Goal: Task Accomplishment & Management: Use online tool/utility

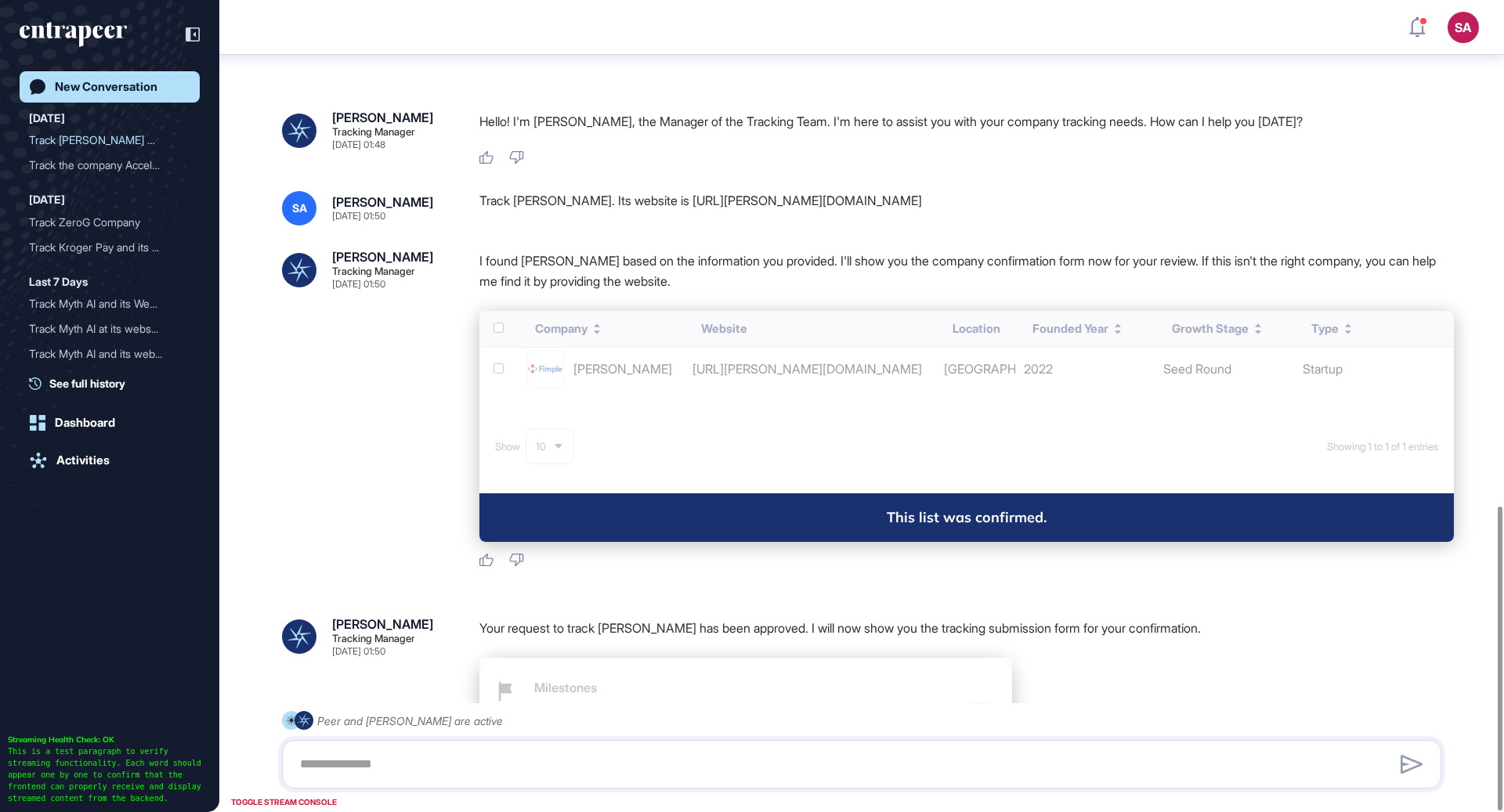
scroll to position [1349, 0]
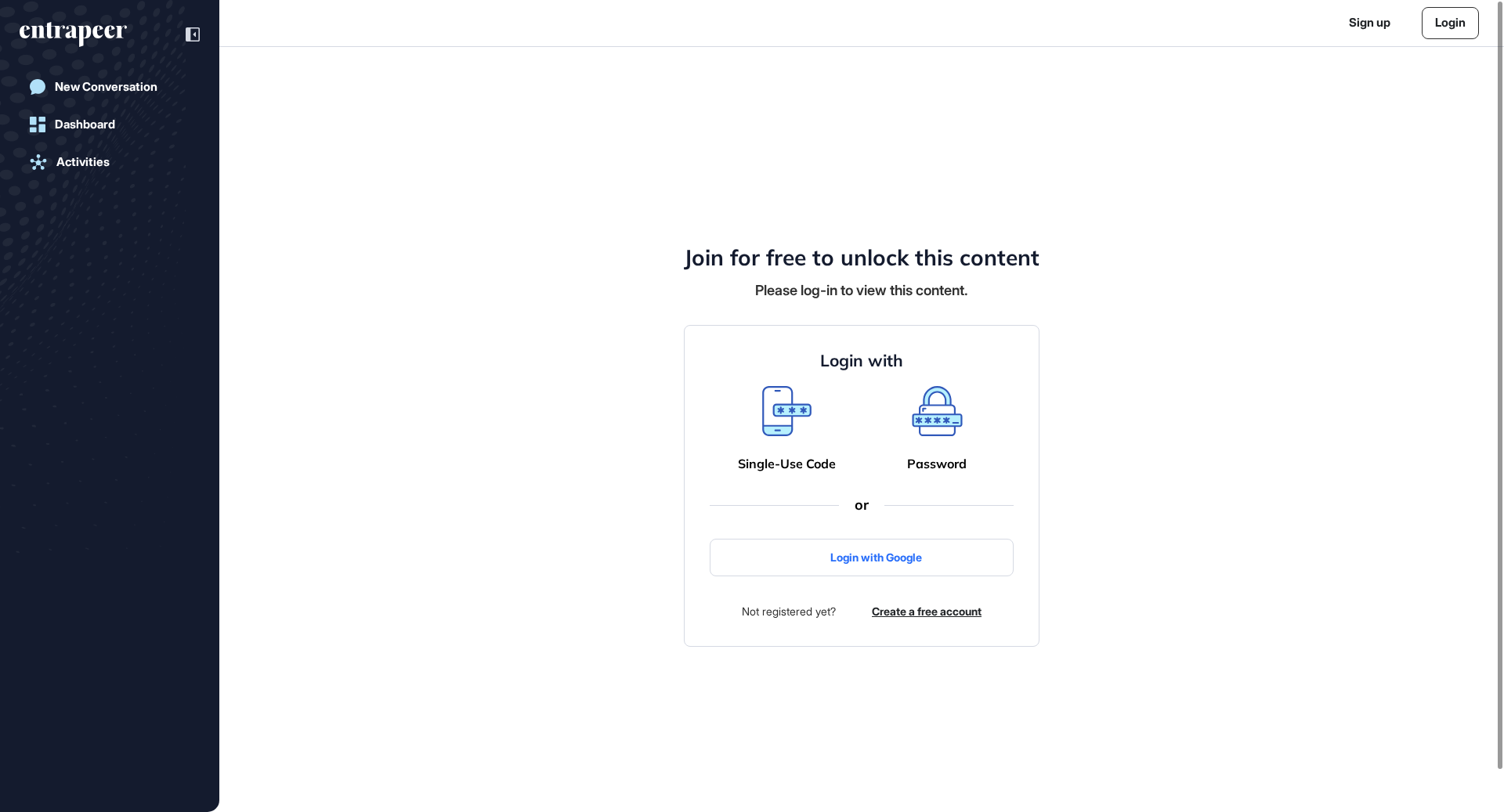
scroll to position [1, 1]
click at [783, 556] on span "Google ile oturum açın" at bounding box center [869, 558] width 276 height 14
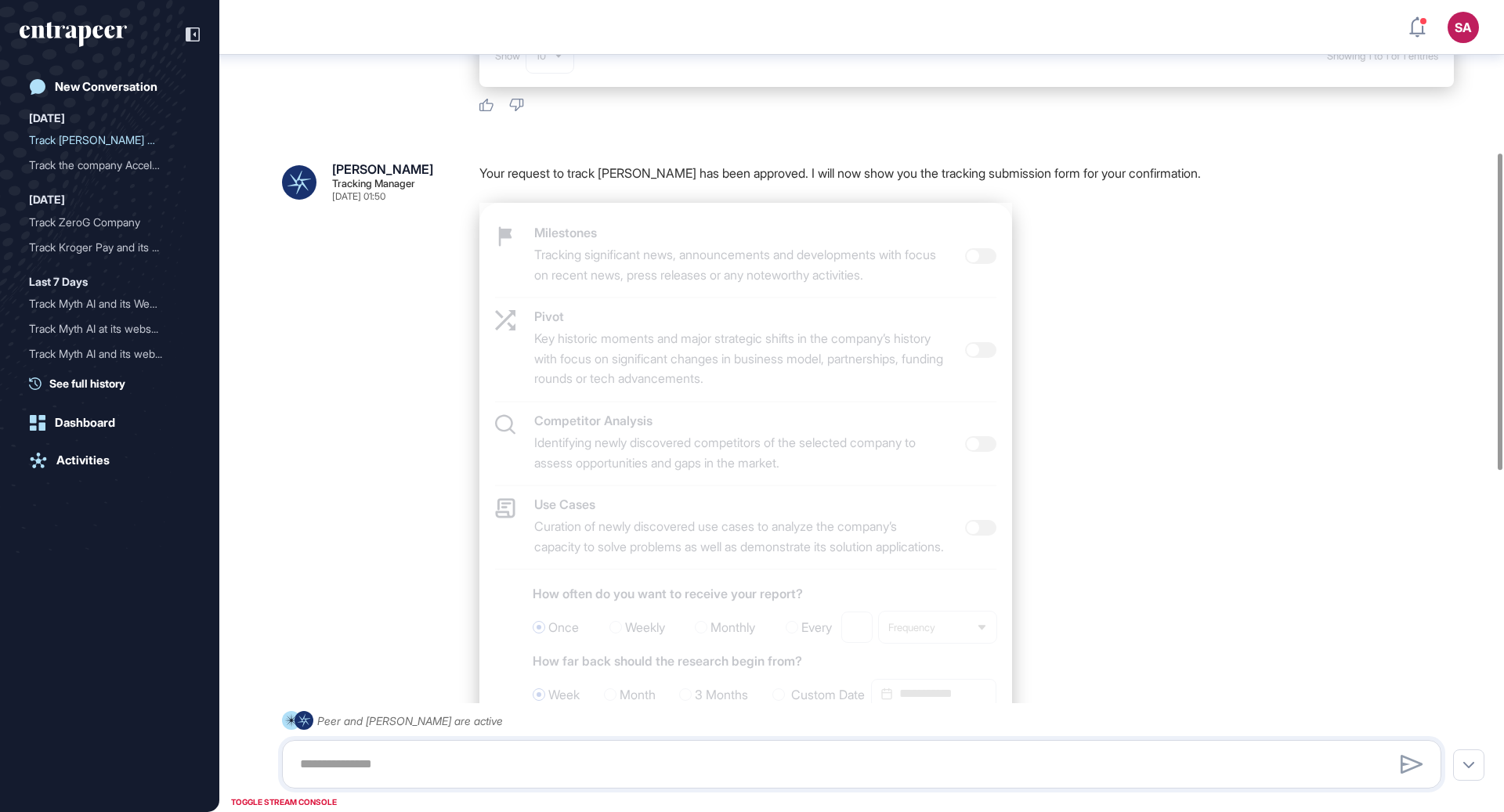
scroll to position [1263, 0]
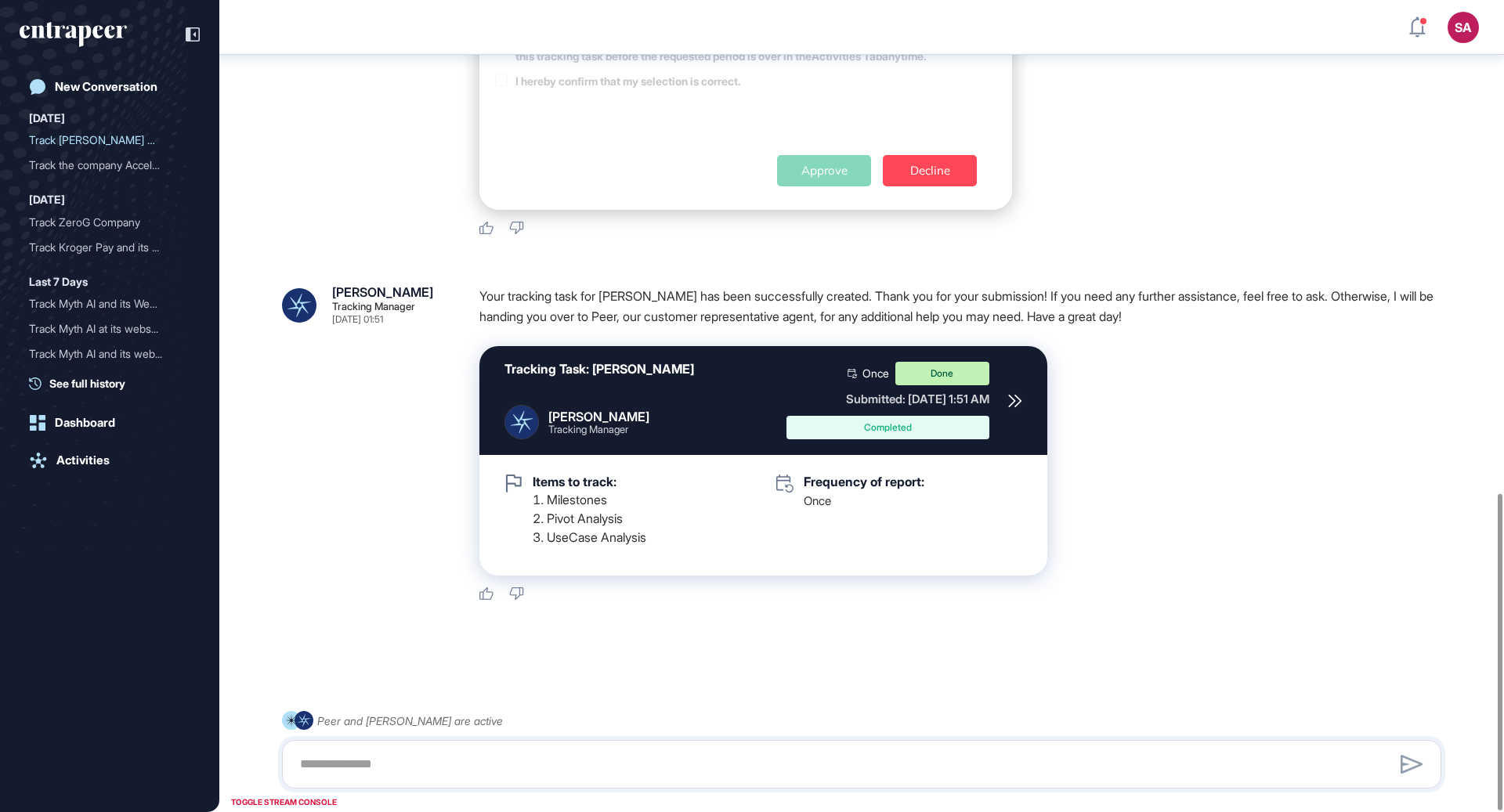
click at [1018, 403] on icon at bounding box center [1015, 400] width 15 height 15
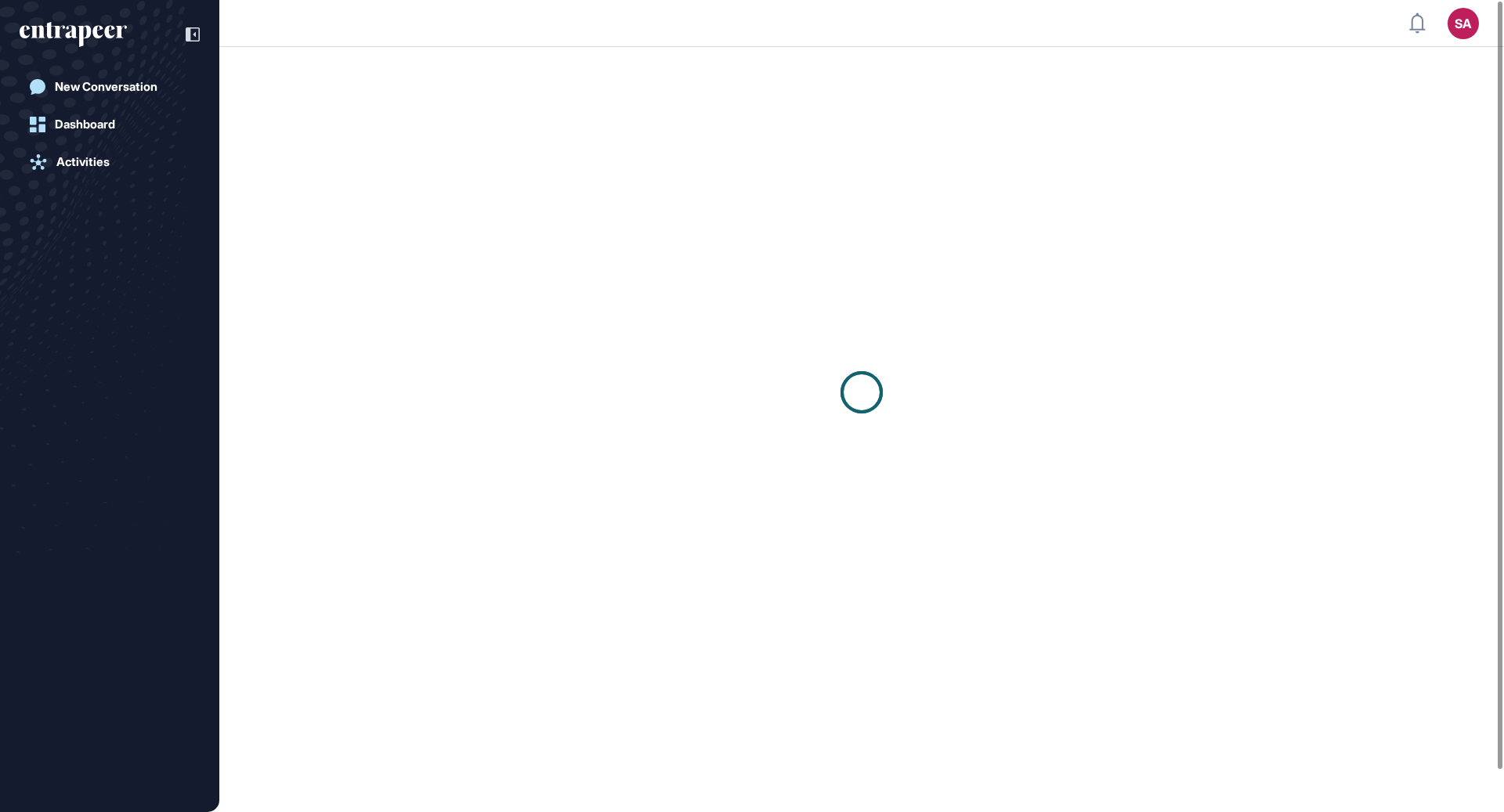
scroll to position [1, 1]
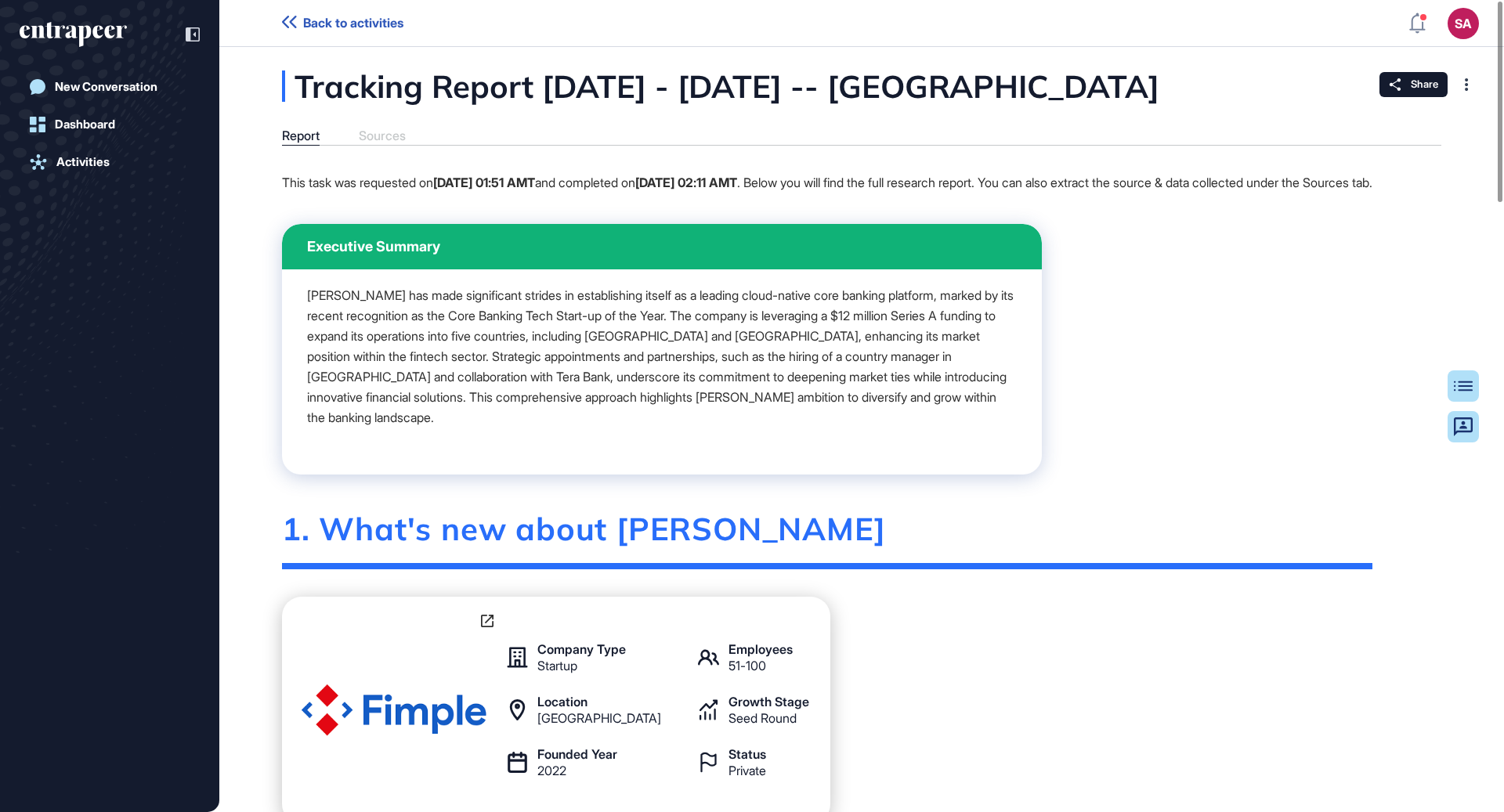
click at [109, 30] on icon "entrapeer-logo" at bounding box center [73, 34] width 108 height 25
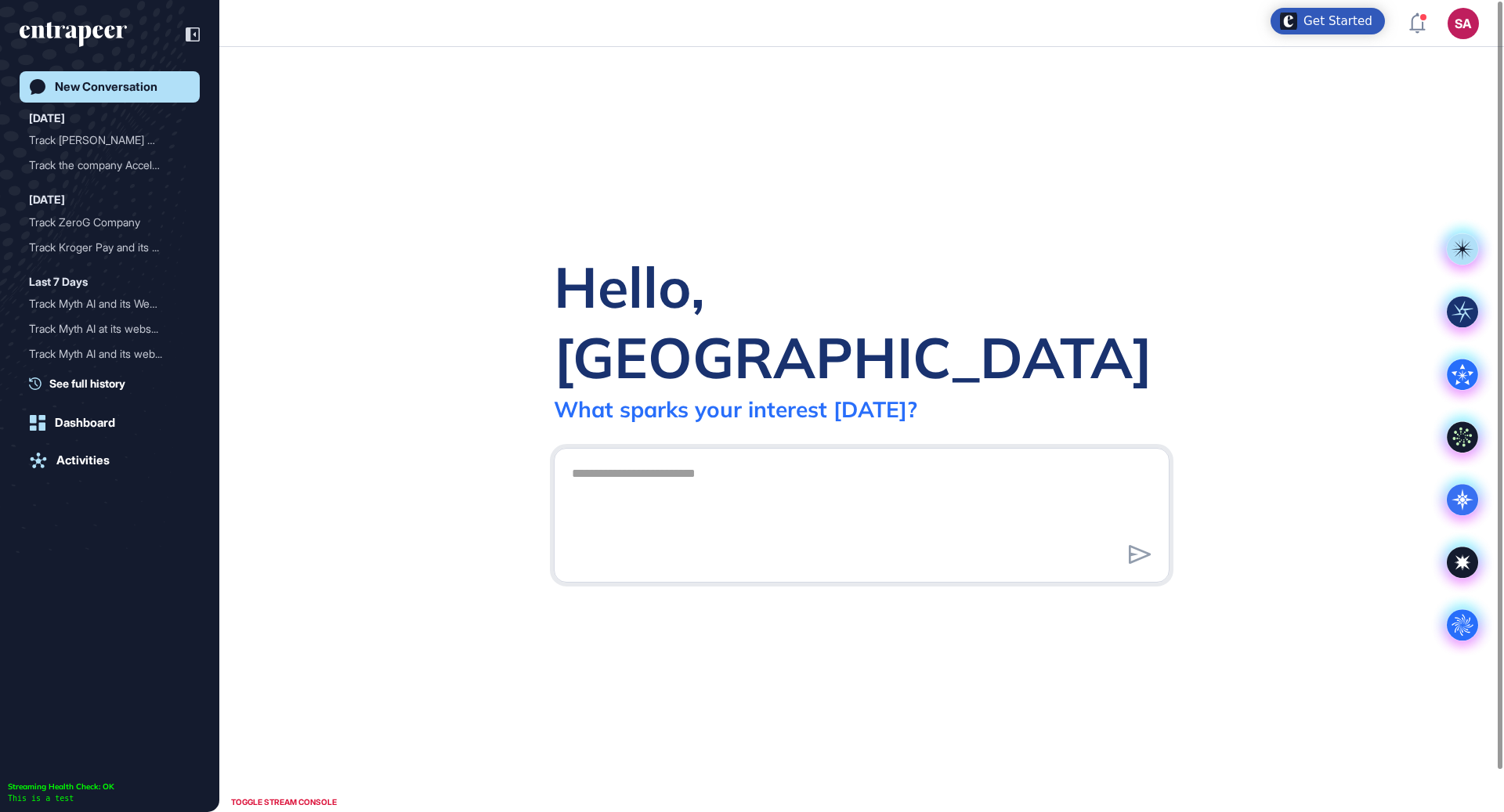
click at [926, 459] on textarea at bounding box center [862, 513] width 599 height 109
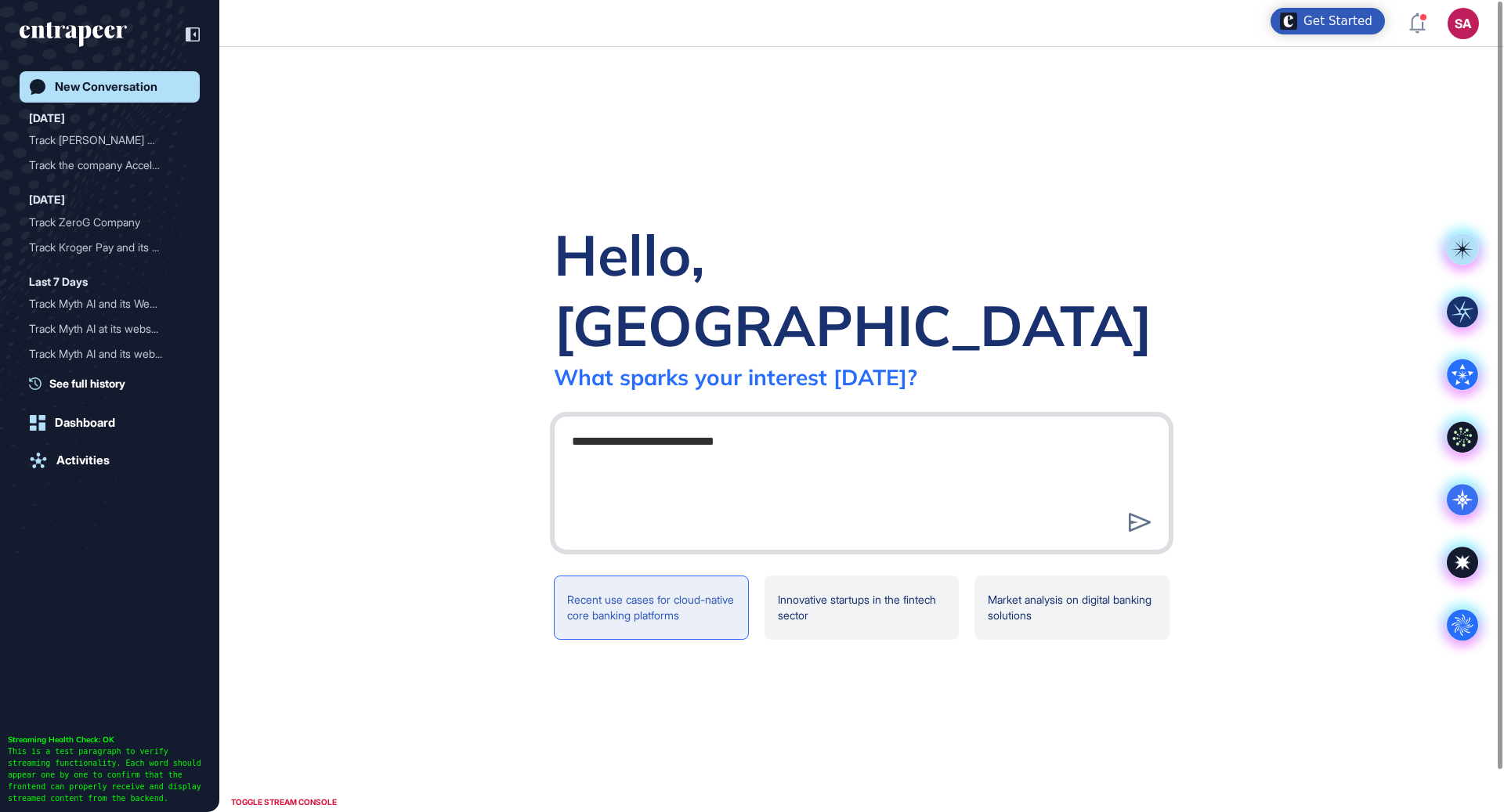
paste textarea "**********"
type textarea "**********"
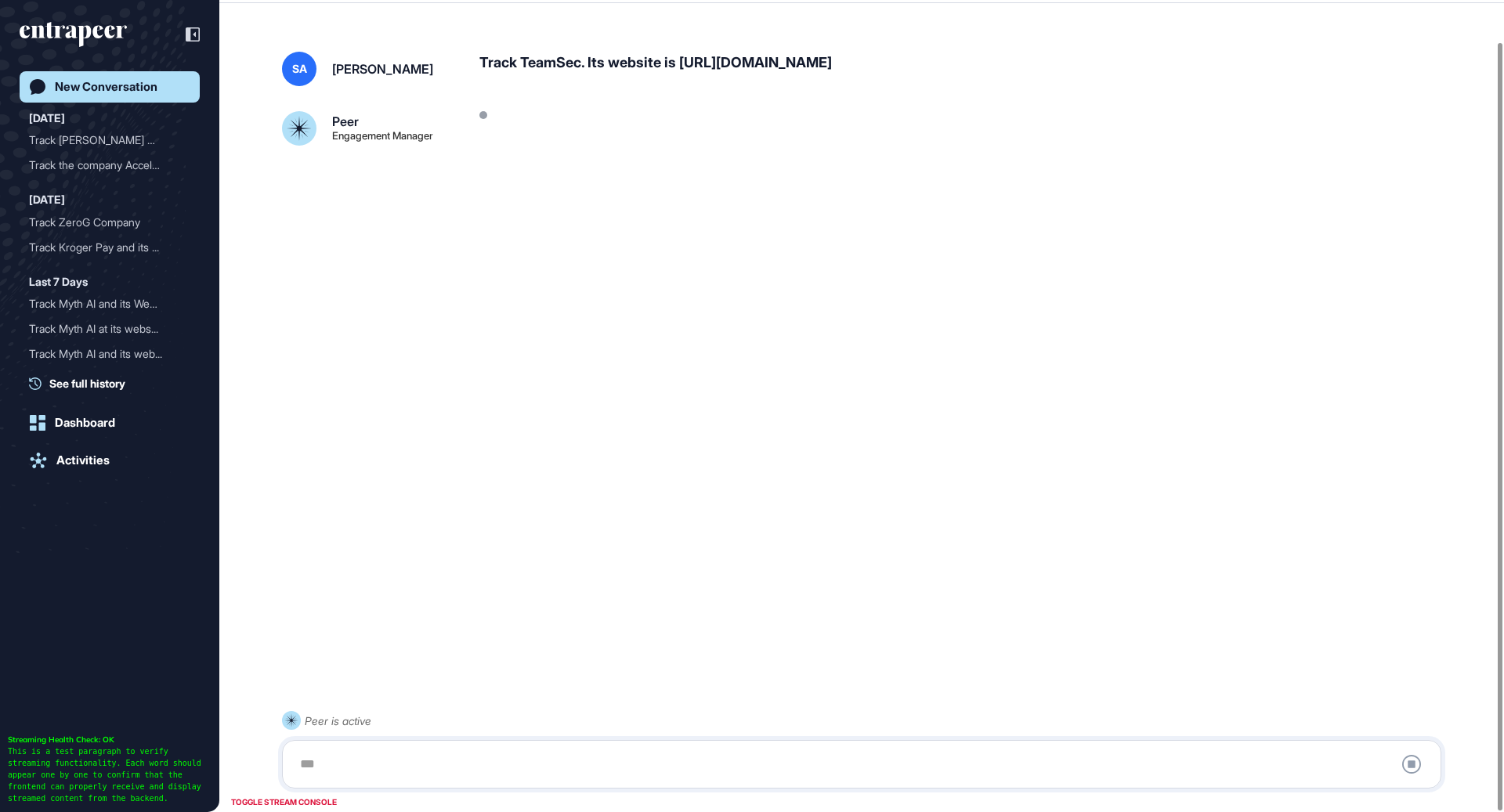
scroll to position [44, 0]
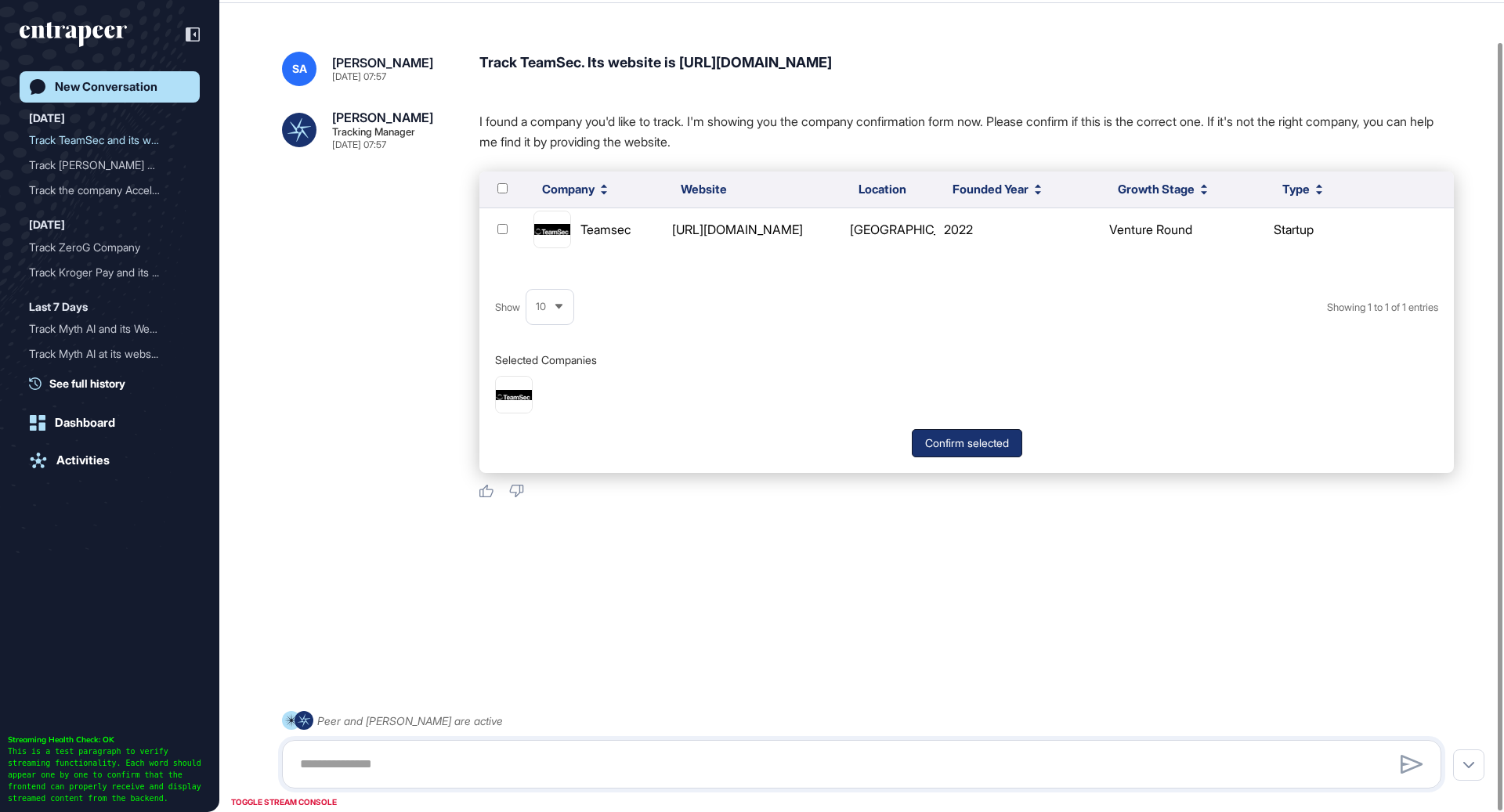
click at [975, 442] on button "Confirm selected" at bounding box center [967, 443] width 110 height 28
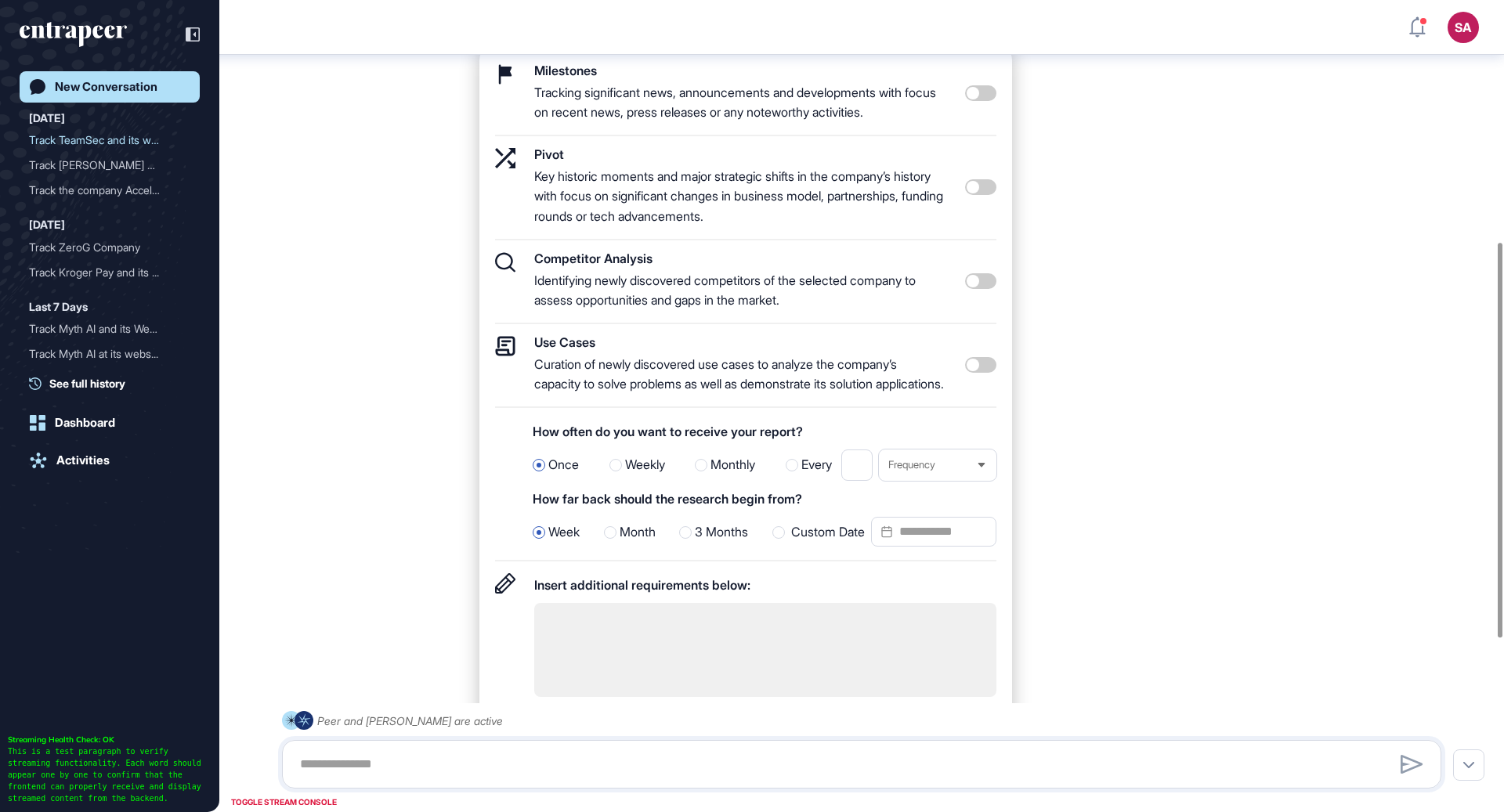
scroll to position [431, 0]
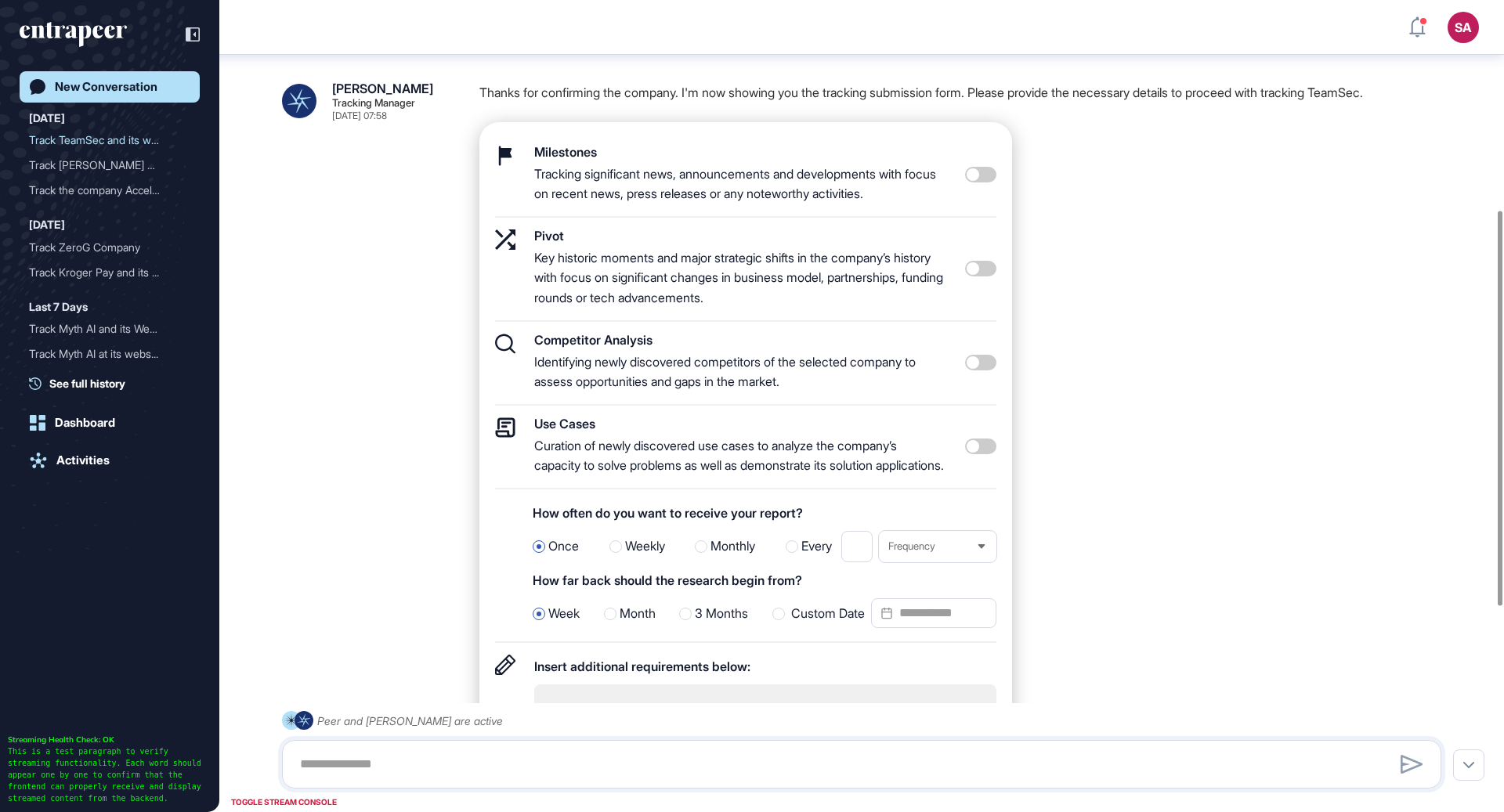
click at [972, 454] on span at bounding box center [980, 447] width 32 height 15
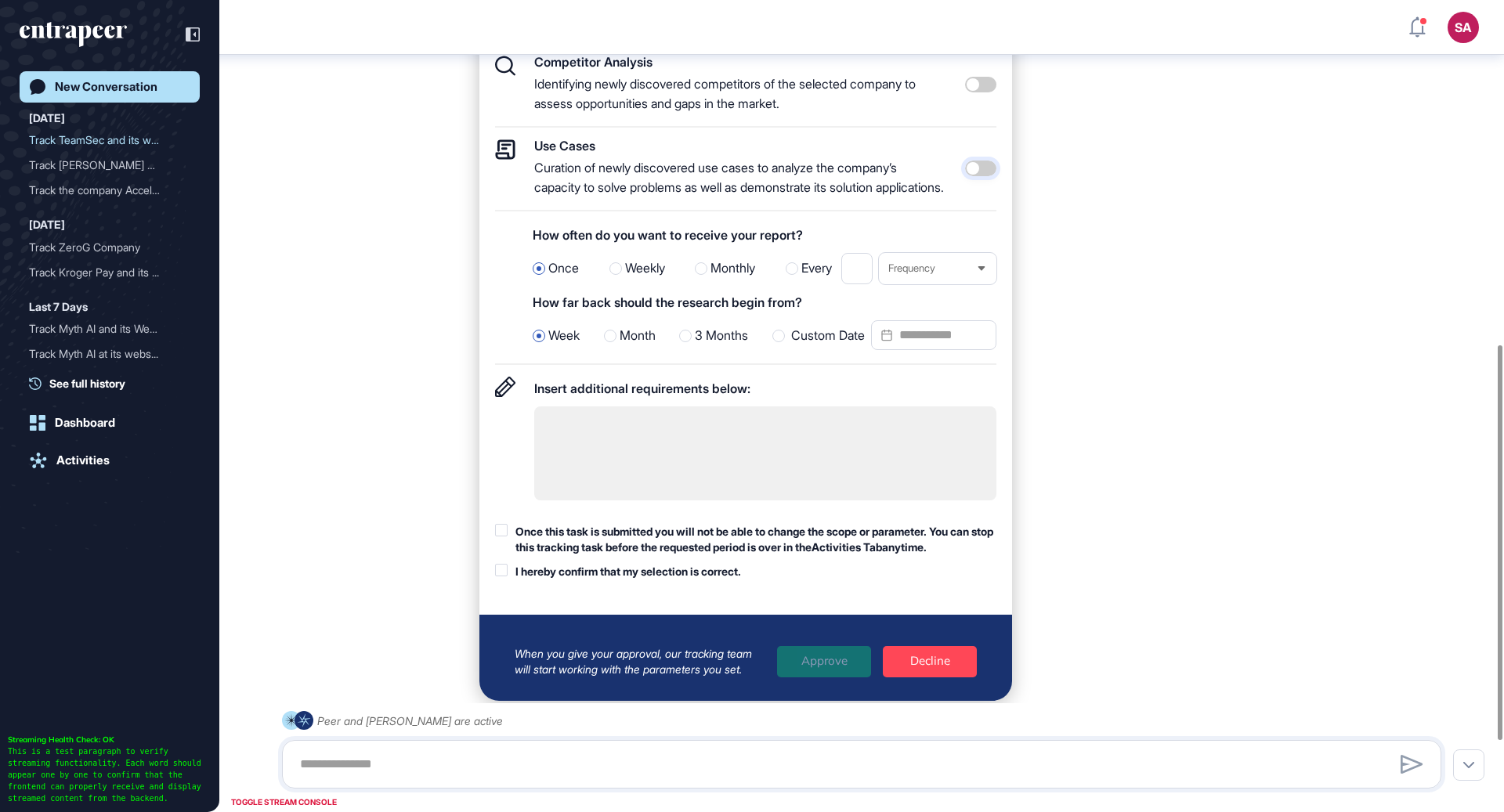
scroll to position [715, 0]
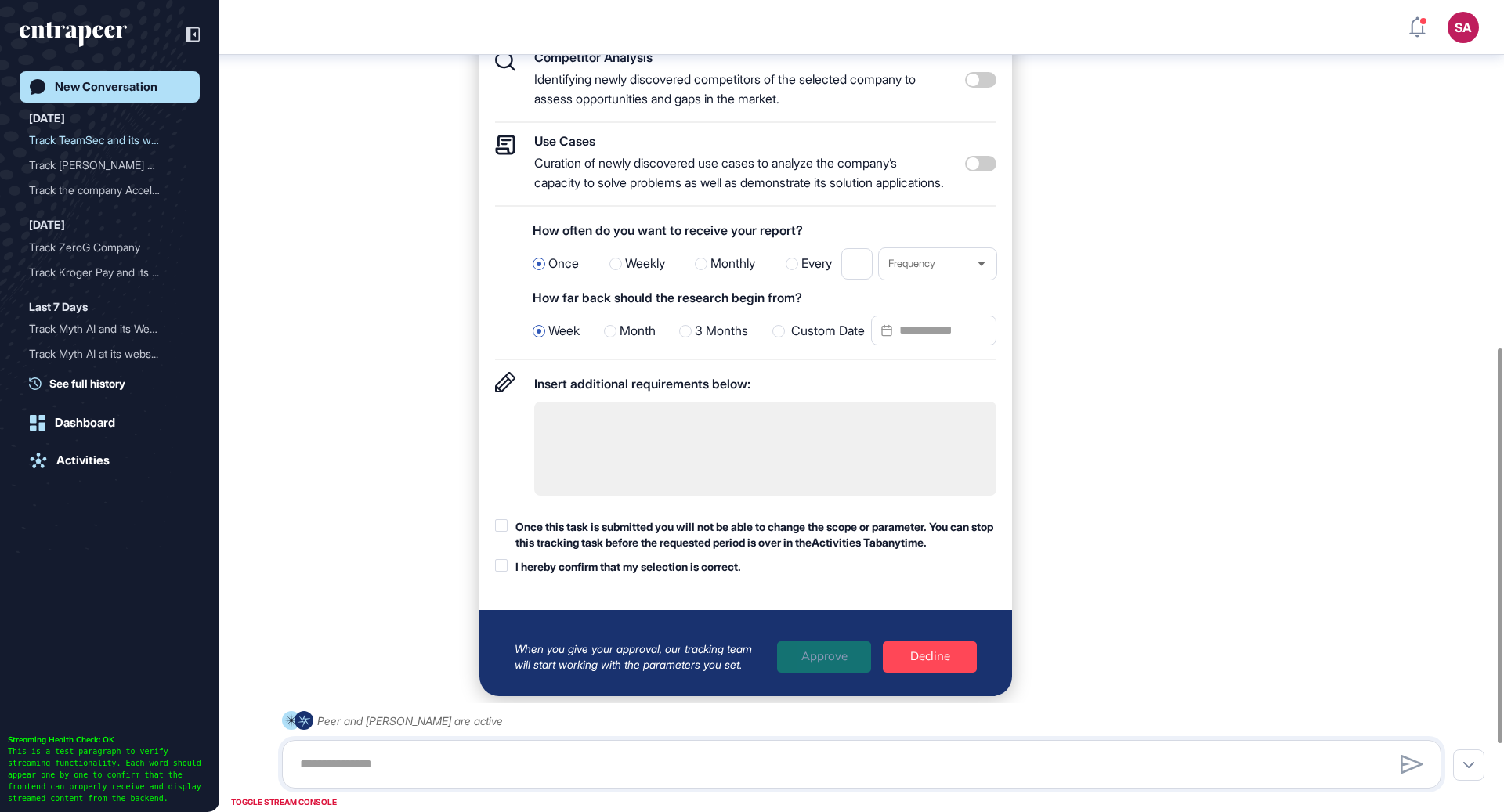
click at [840, 347] on div "Custom Date" at bounding box center [885, 331] width 224 height 32
click at [929, 346] on input "Custom Date" at bounding box center [933, 330] width 126 height 30
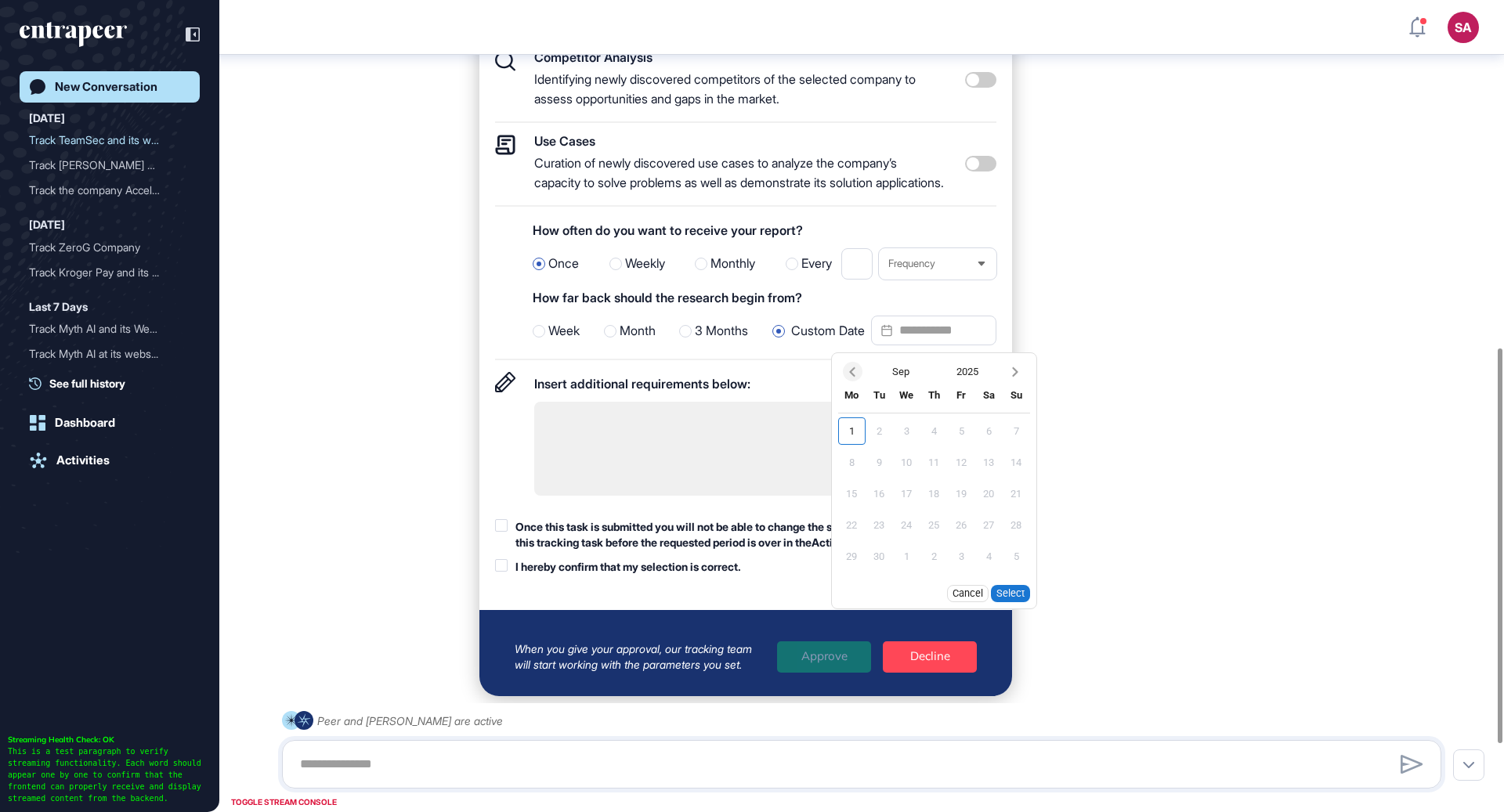
click at [855, 380] on icon "Previous month" at bounding box center [852, 372] width 15 height 15
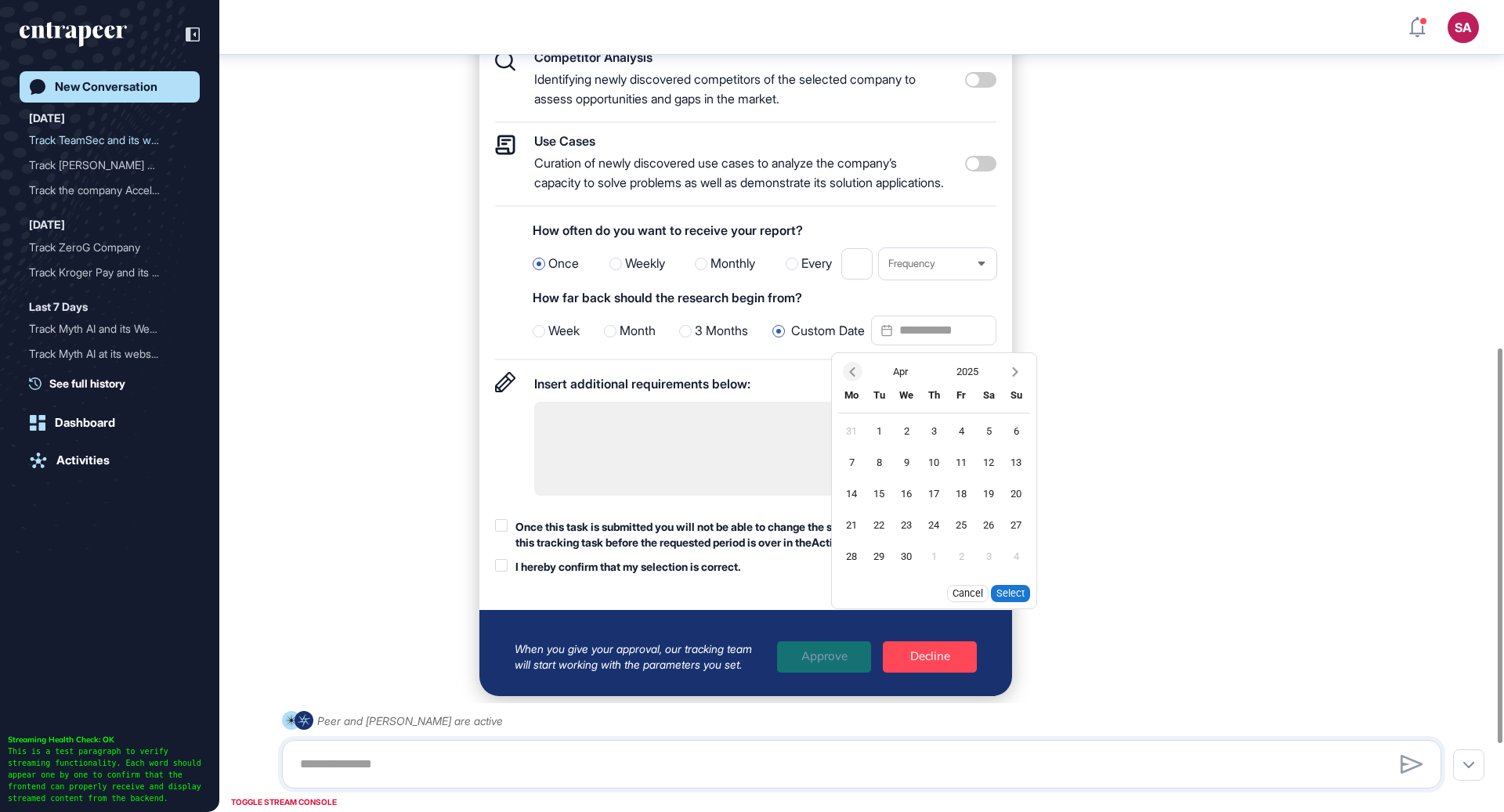
click at [855, 380] on icon "Previous month" at bounding box center [852, 372] width 15 height 15
click at [854, 380] on icon "Previous month" at bounding box center [852, 372] width 15 height 15
click at [911, 445] on div "1" at bounding box center [907, 431] width 27 height 27
click at [1016, 602] on button "Select" at bounding box center [1010, 593] width 39 height 17
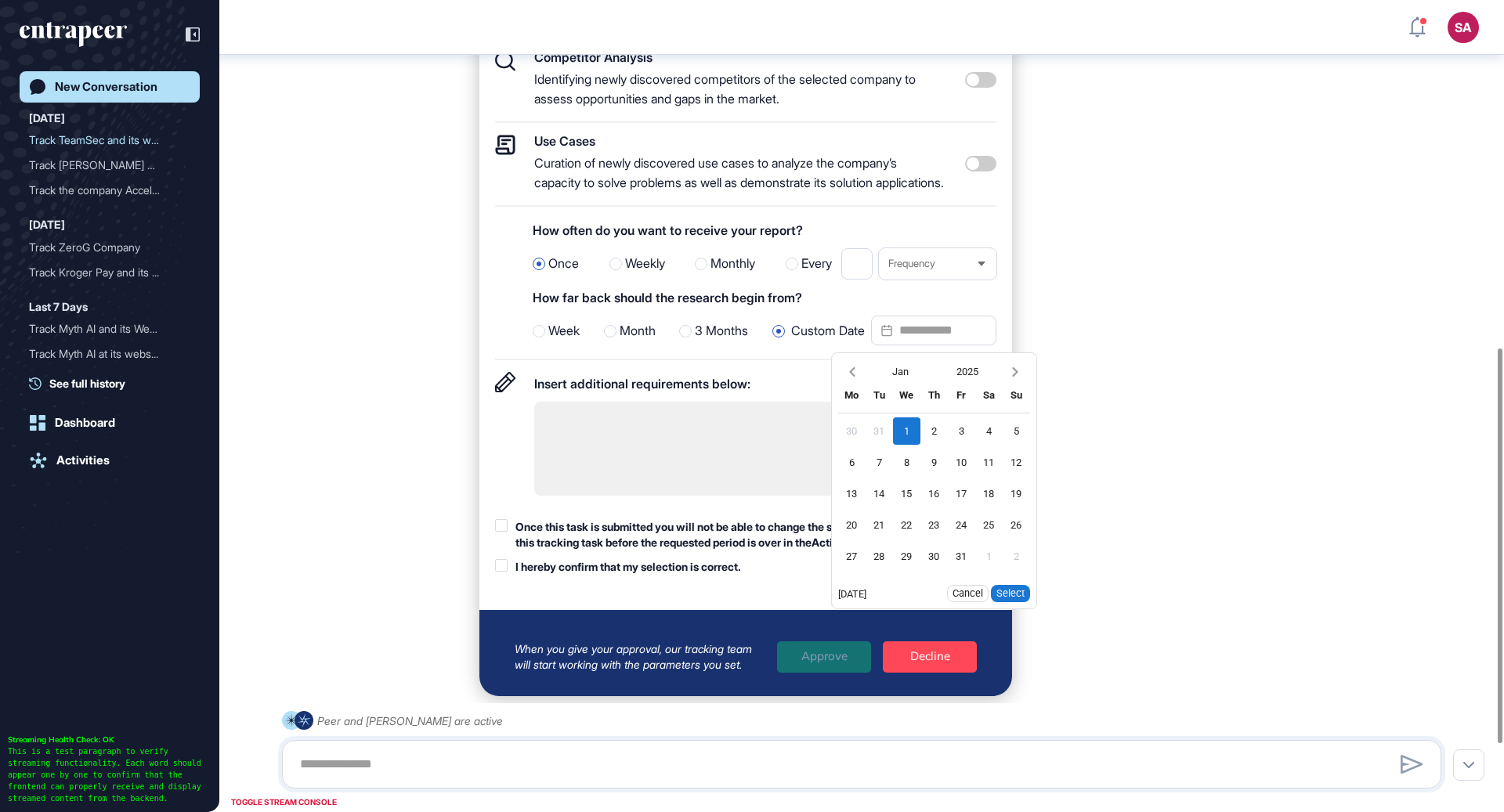
type input "**********"
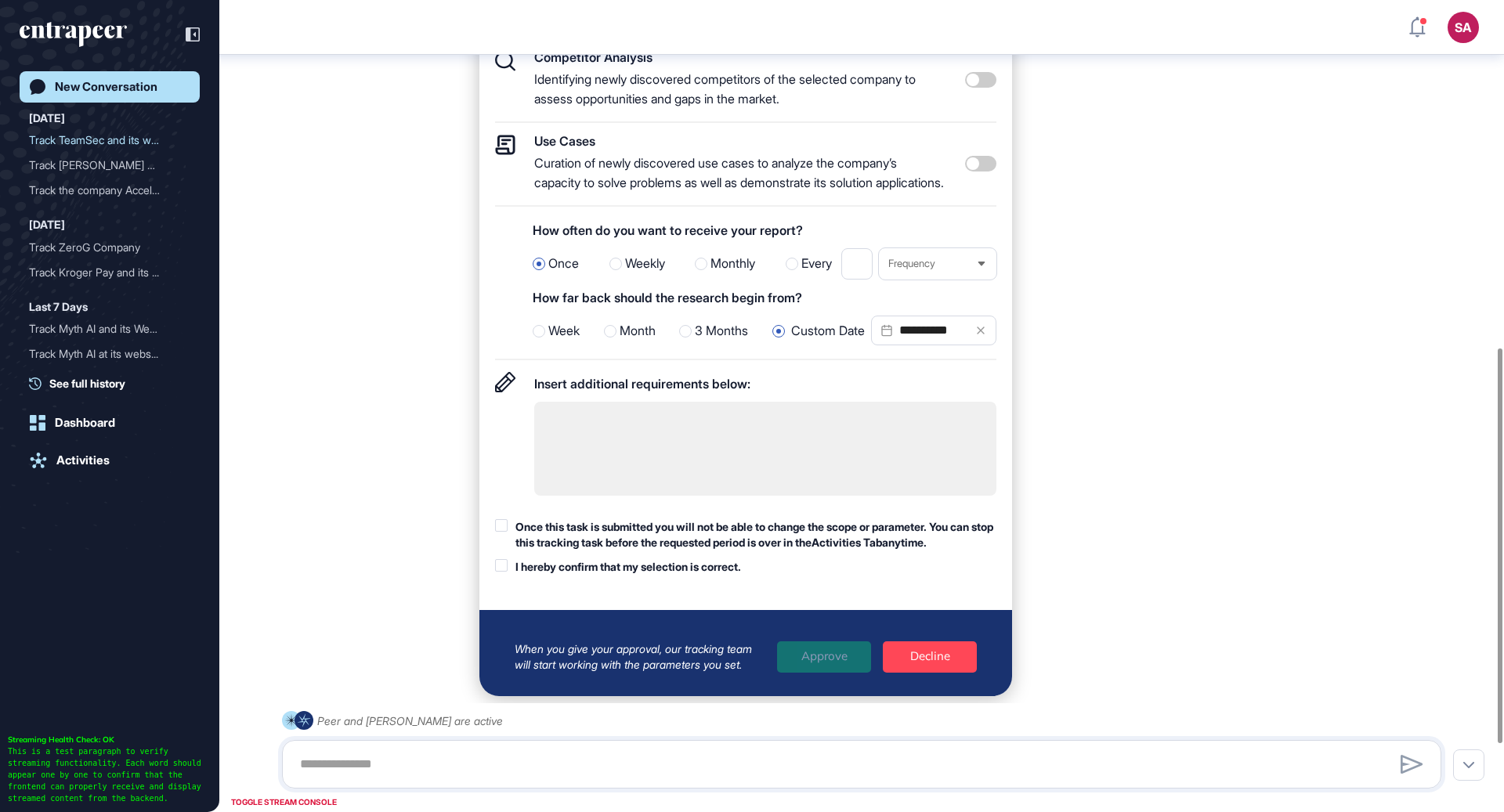
click at [507, 532] on div at bounding box center [501, 525] width 13 height 13
click at [506, 572] on div at bounding box center [501, 565] width 13 height 13
click at [830, 673] on div "Approve" at bounding box center [824, 657] width 94 height 32
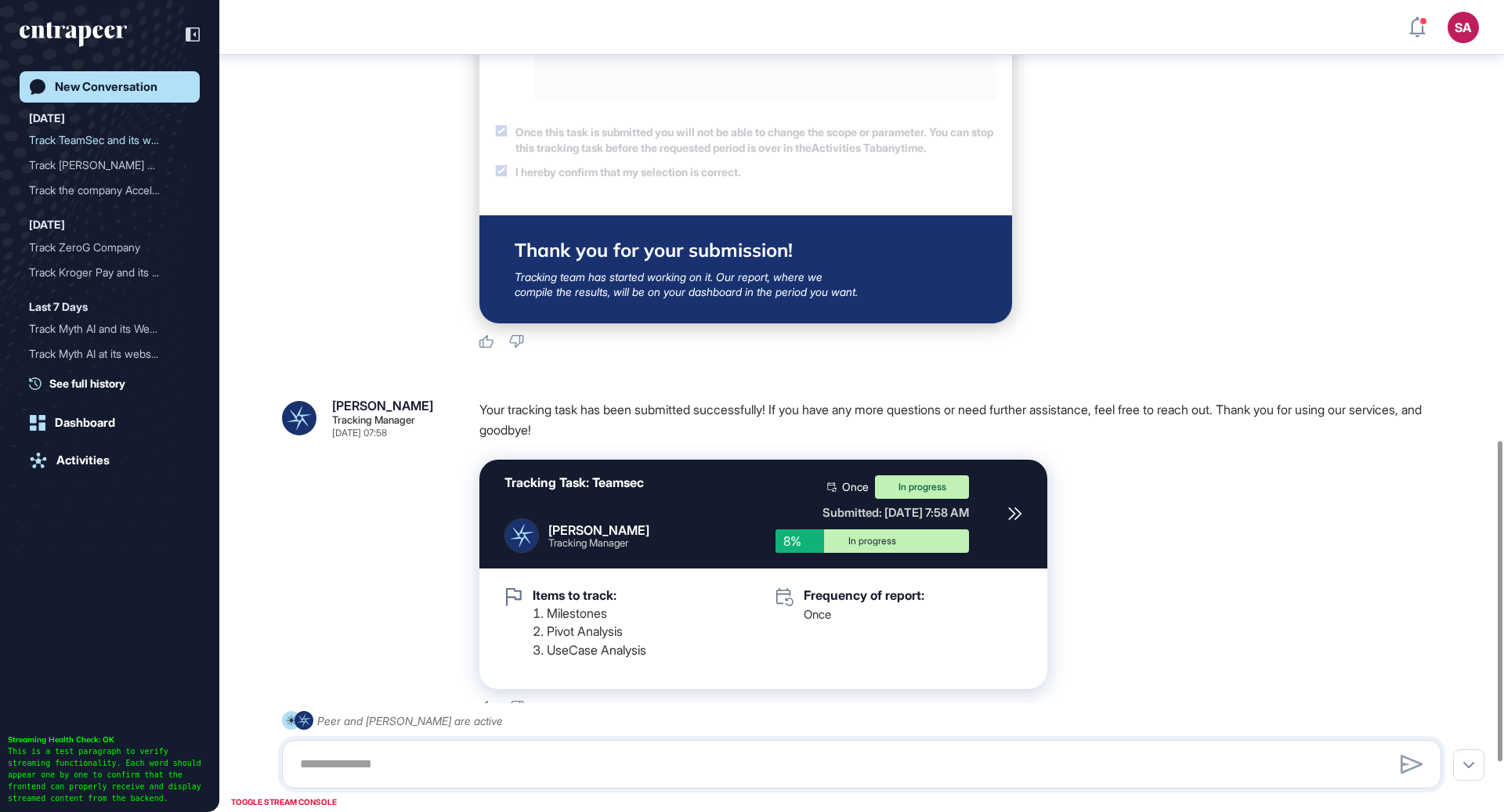
scroll to position [1241, 0]
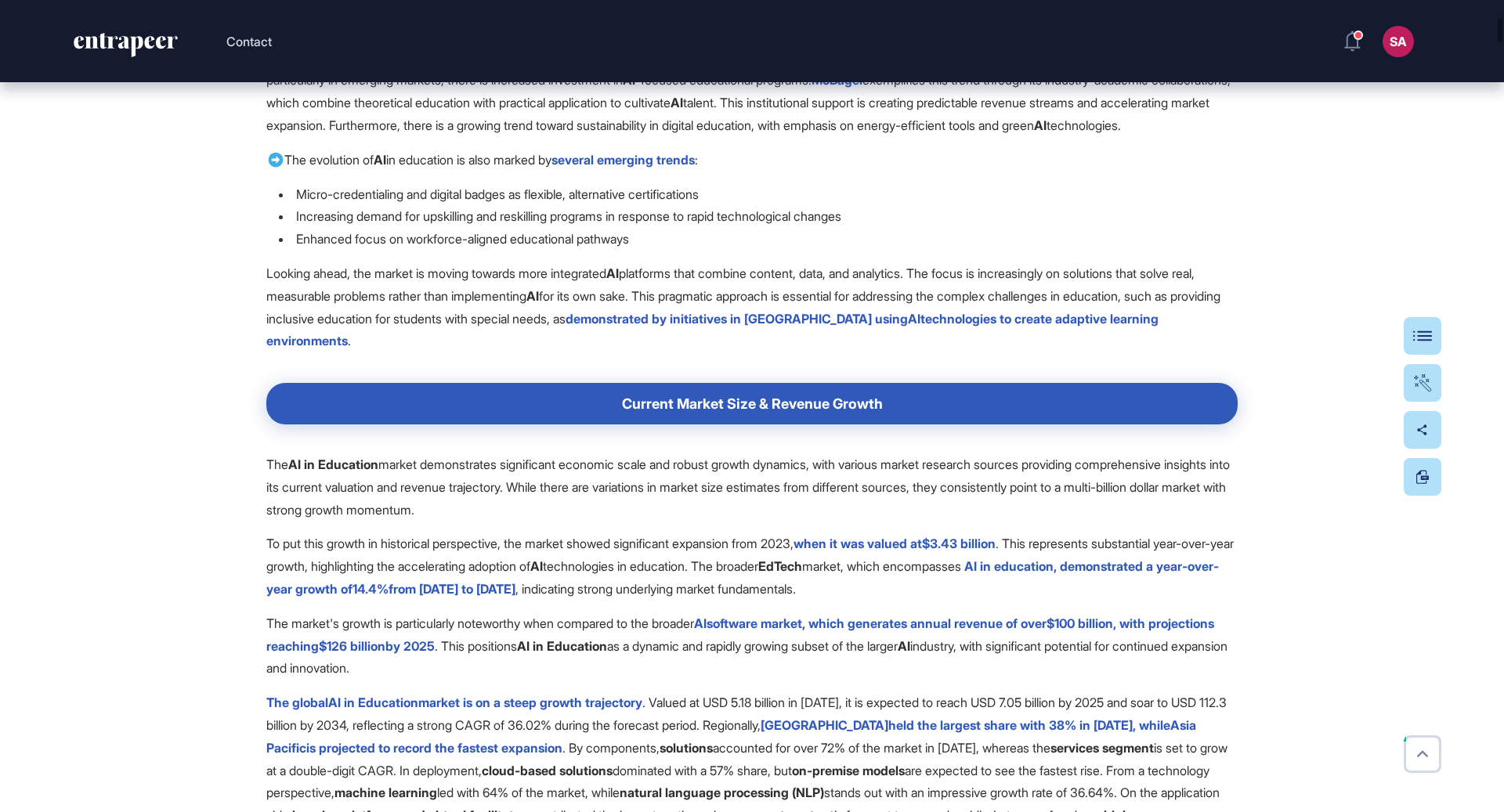
scroll to position [1792, 0]
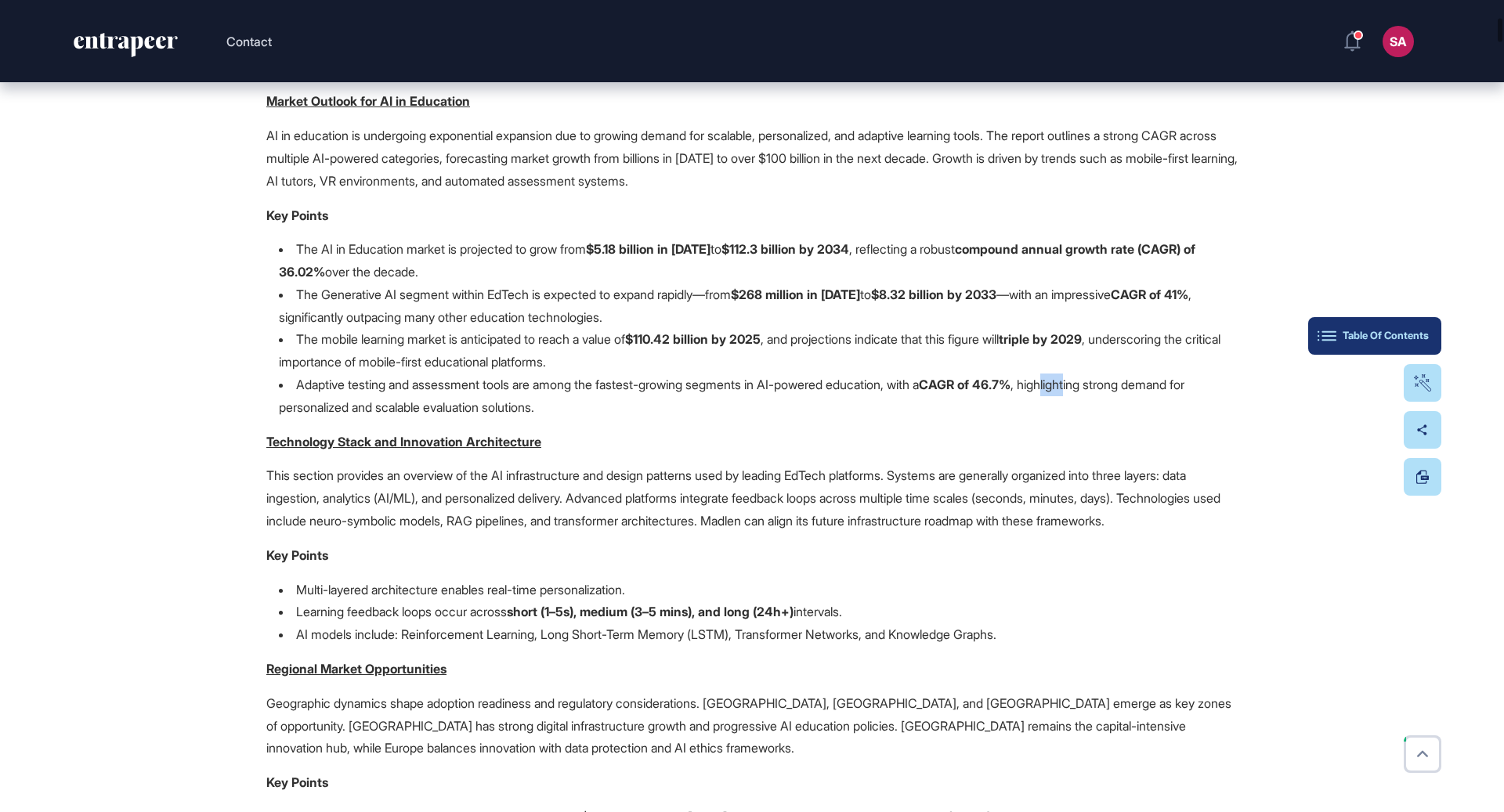
click at [1419, 347] on button "Table Of Contents" at bounding box center [1375, 336] width 133 height 38
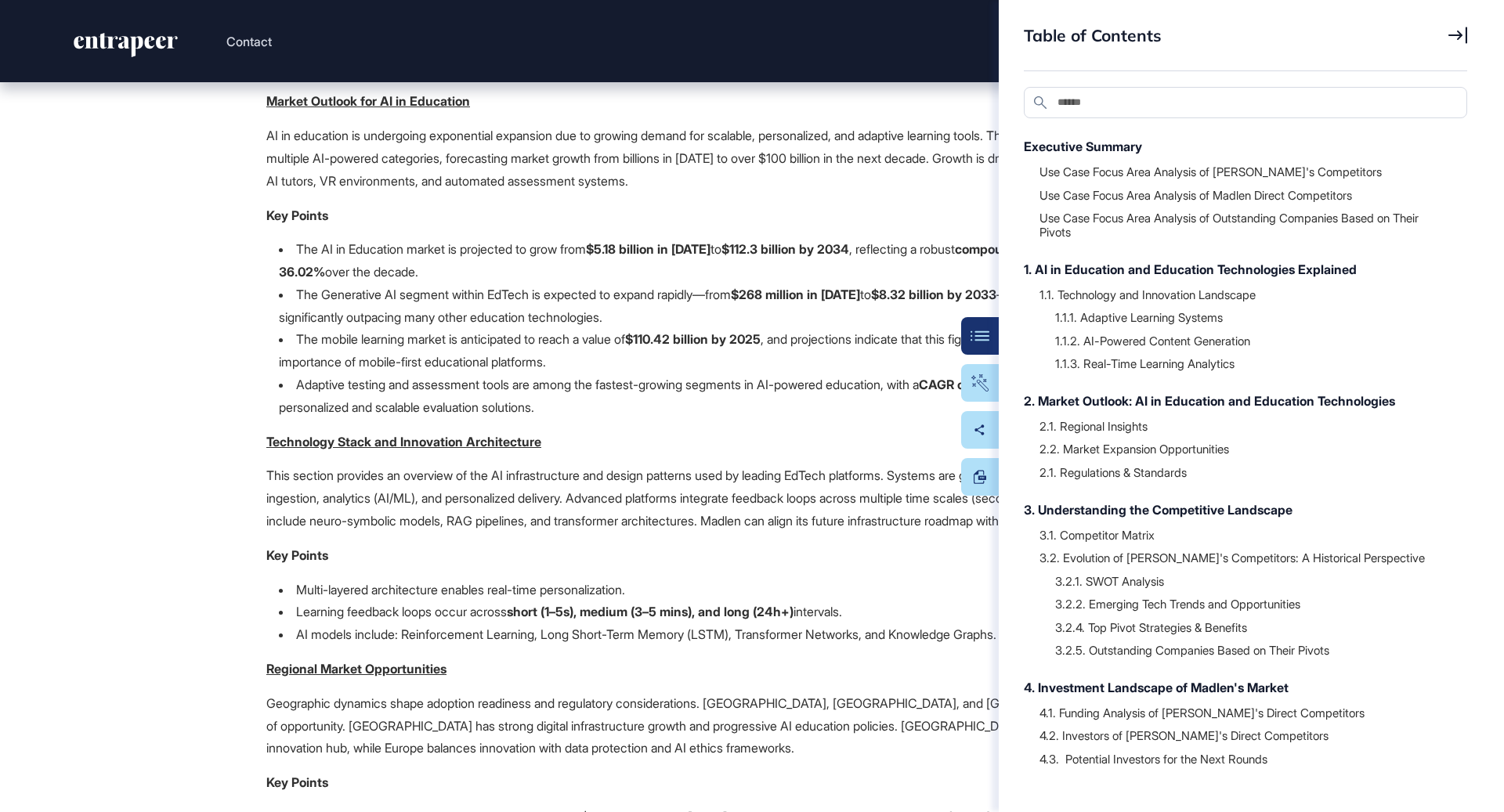
click at [797, 401] on p "Adaptive testing and assessment tools are among the fastest-growing segments in…" at bounding box center [732, 395] width 905 height 38
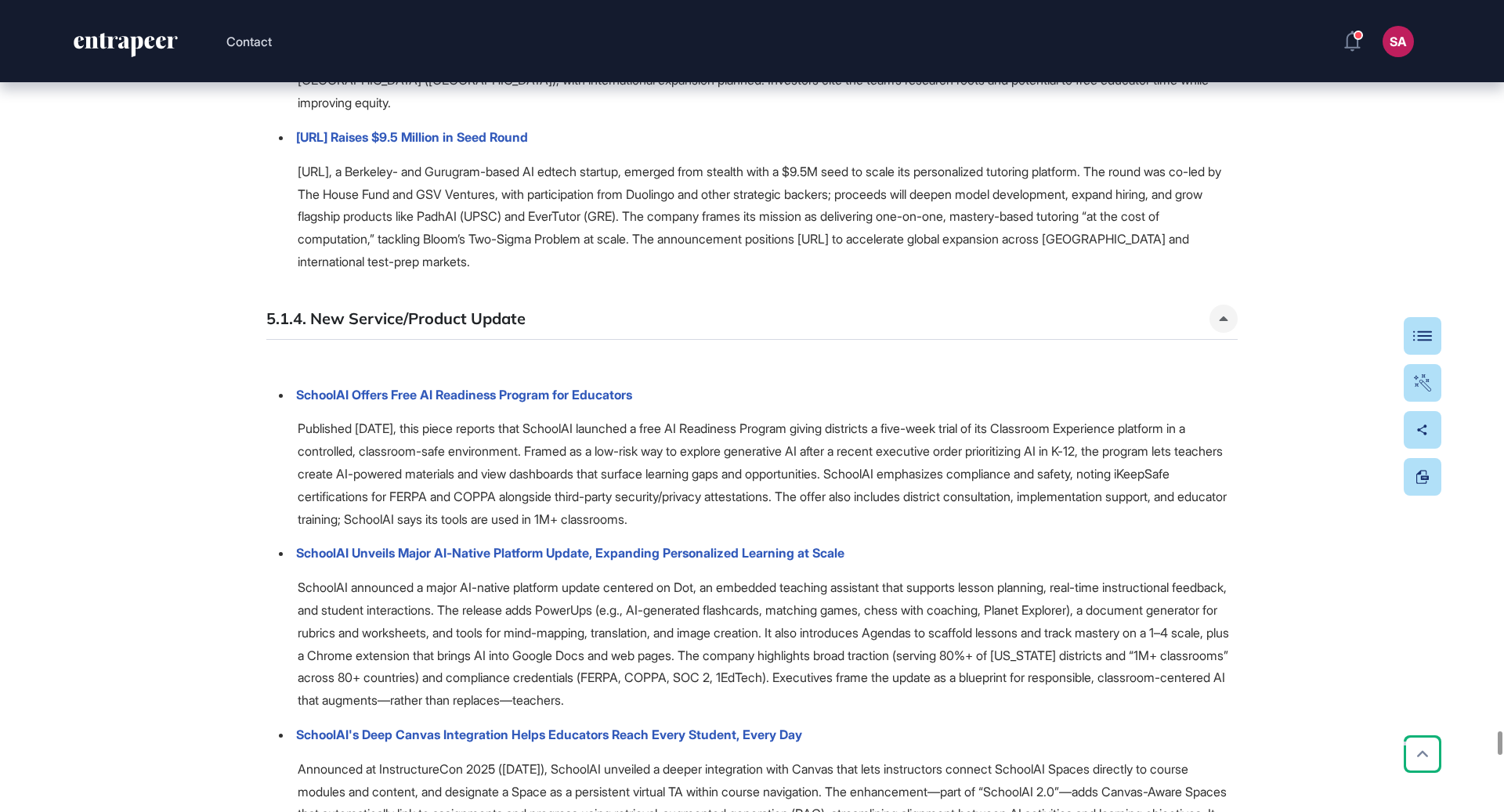
scroll to position [79499, 0]
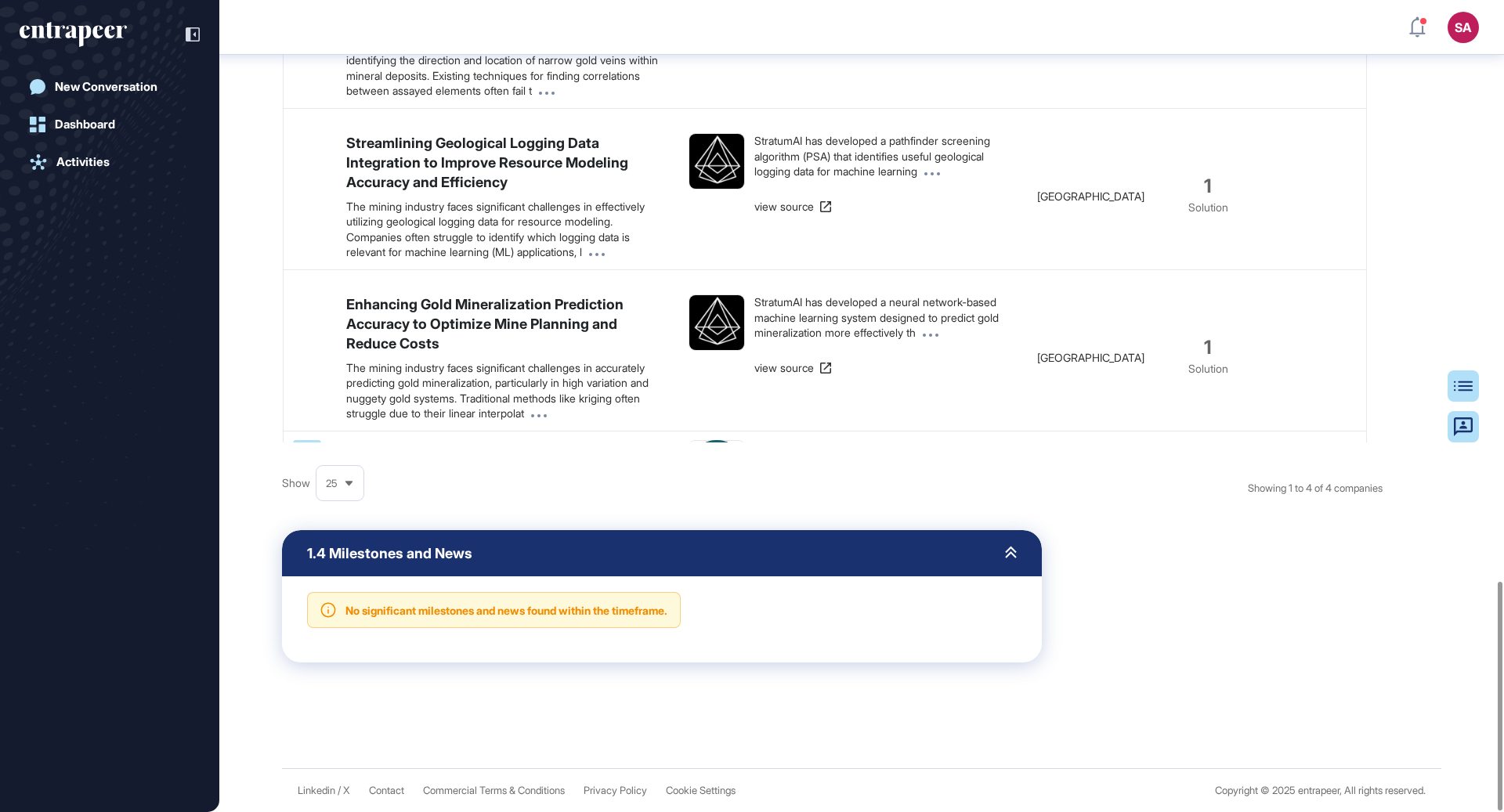
scroll to position [133, 0]
